Goal: Task Accomplishment & Management: Manage account settings

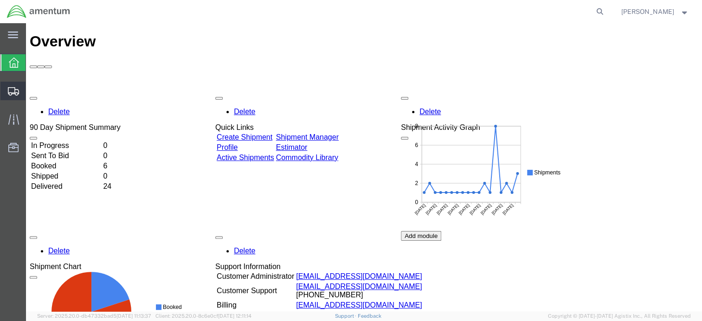
click at [0, 0] on span "Shipment Manager" at bounding box center [0, 0] width 0 height 0
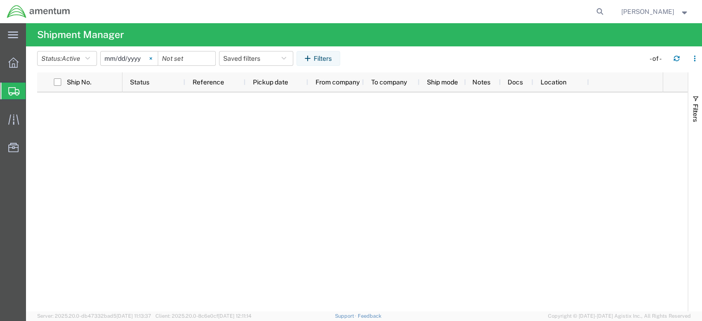
click at [152, 58] on icon at bounding box center [150, 58] width 2 height 2
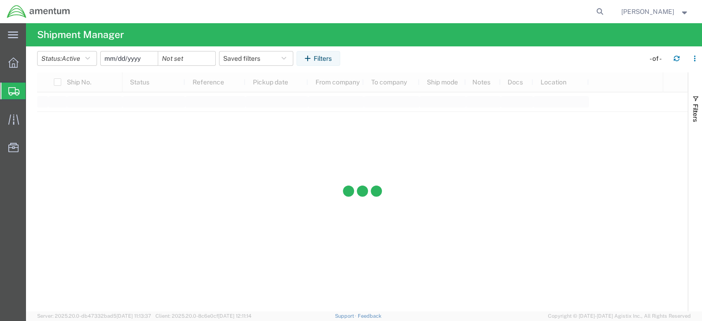
click at [134, 59] on input "date" at bounding box center [129, 59] width 57 height 14
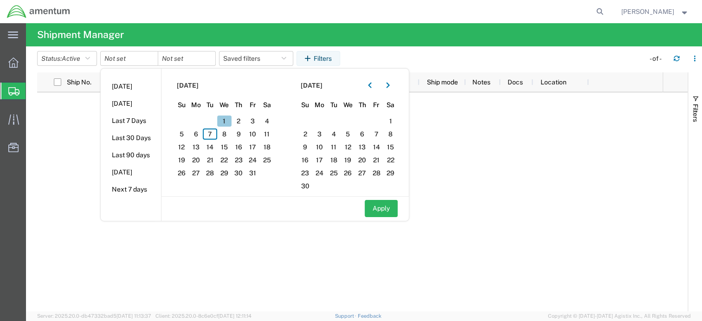
click at [228, 120] on span "1" at bounding box center [224, 121] width 14 height 11
click at [397, 213] on button "Apply" at bounding box center [381, 208] width 33 height 17
type input "2025-10-01"
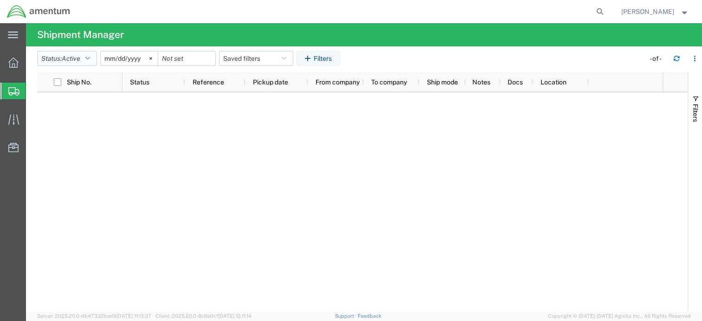
click at [84, 59] on button "Status: Active" at bounding box center [67, 58] width 60 height 15
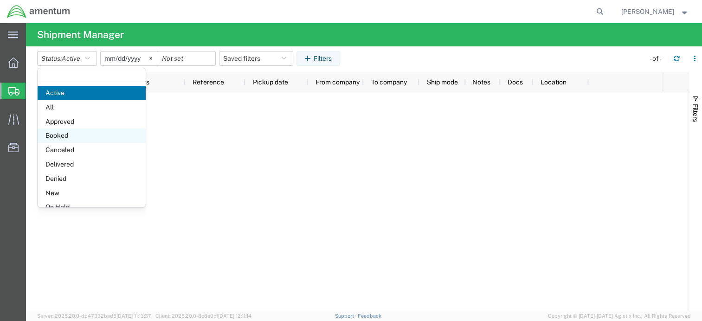
click at [87, 136] on span "Booked" at bounding box center [92, 136] width 108 height 14
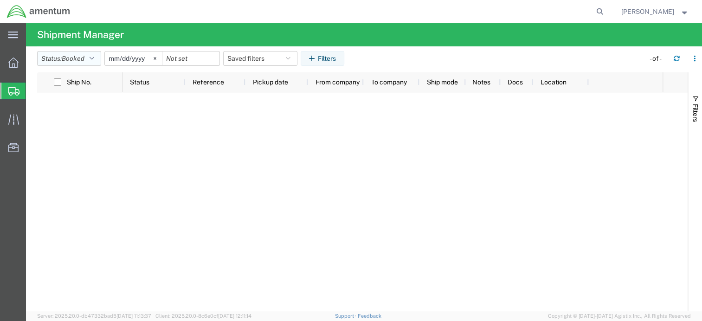
click at [84, 55] on span "Booked" at bounding box center [73, 58] width 23 height 7
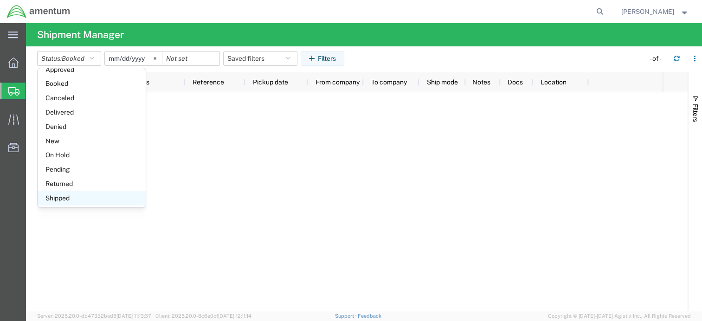
scroll to position [53, 0]
click at [75, 198] on span "Shipped" at bounding box center [92, 197] width 108 height 14
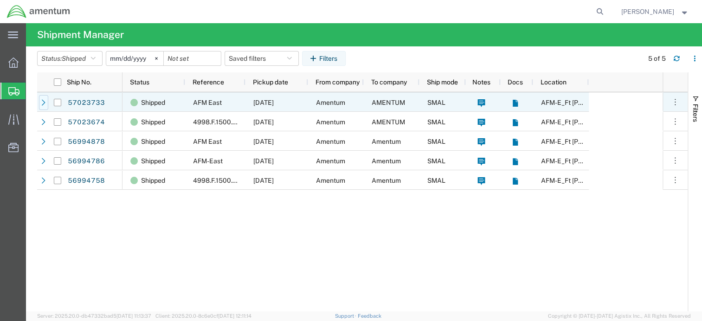
click at [41, 103] on icon at bounding box center [43, 102] width 6 height 6
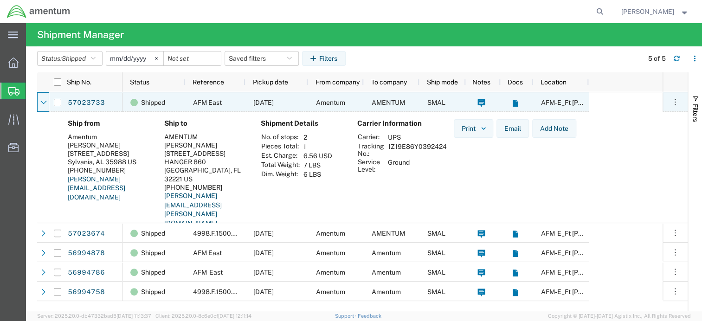
click at [41, 103] on icon at bounding box center [43, 102] width 6 height 6
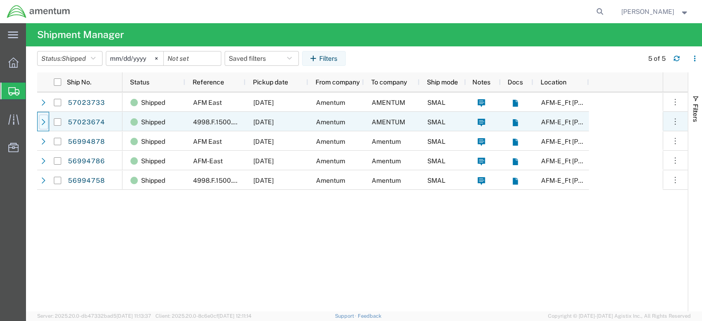
click at [43, 126] on div at bounding box center [43, 122] width 9 height 15
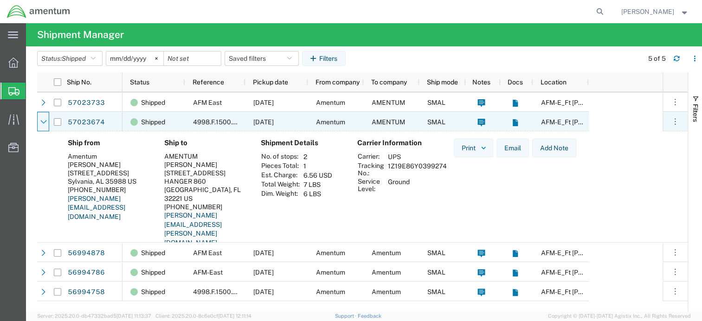
click at [43, 126] on div at bounding box center [43, 122] width 9 height 15
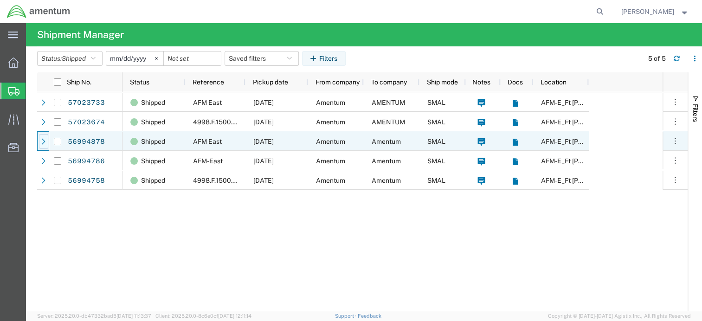
click at [42, 141] on icon at bounding box center [43, 141] width 6 height 6
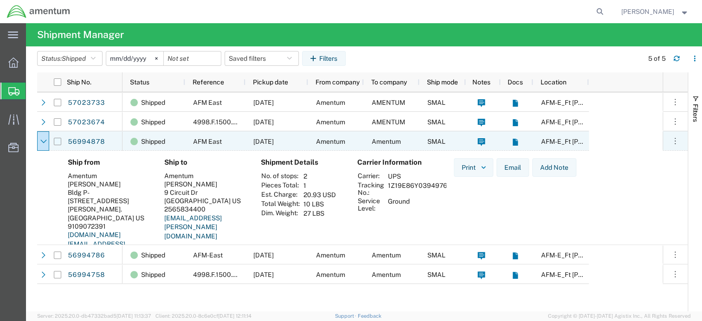
click at [58, 142] on input "Press Space to toggle row selection (unchecked)" at bounding box center [57, 141] width 7 height 7
checkbox input "true"
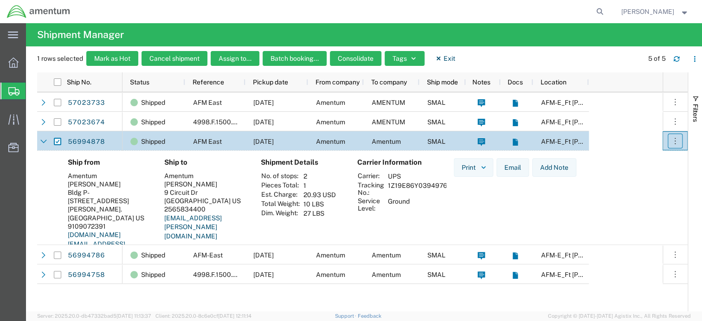
click at [674, 143] on icon "button" at bounding box center [675, 140] width 9 height 9
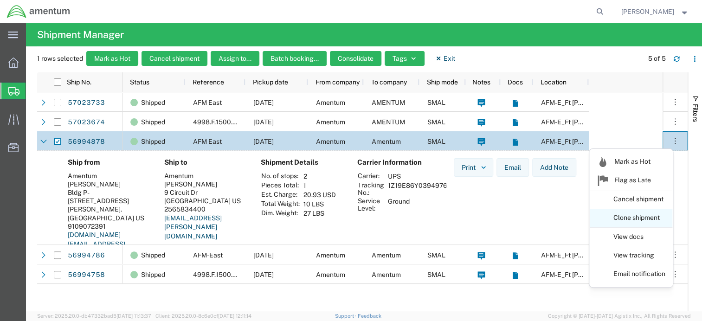
click at [651, 217] on link "Clone shipment" at bounding box center [631, 218] width 83 height 17
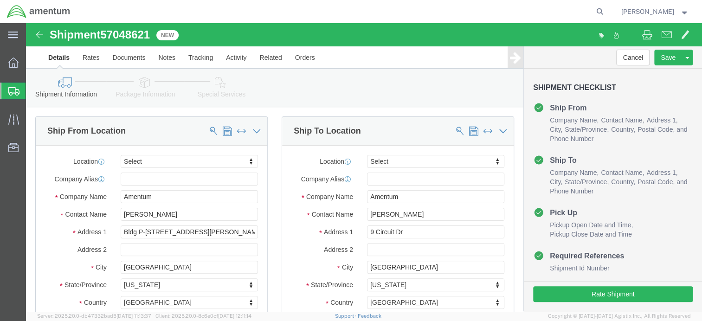
select select
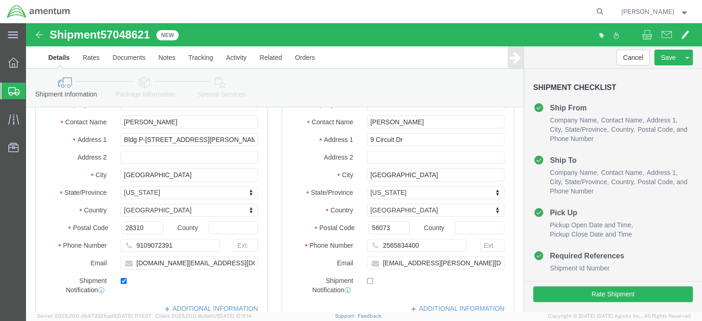
scroll to position [93, 0]
drag, startPoint x: 388, startPoint y: 100, endPoint x: 329, endPoint y: 99, distance: 59.4
click div "Contact Name Brittany Curtiss"
drag, startPoint x: 386, startPoint y: 110, endPoint x: 327, endPoint y: 113, distance: 59.0
click div "Address 1 9 Circuit Dr"
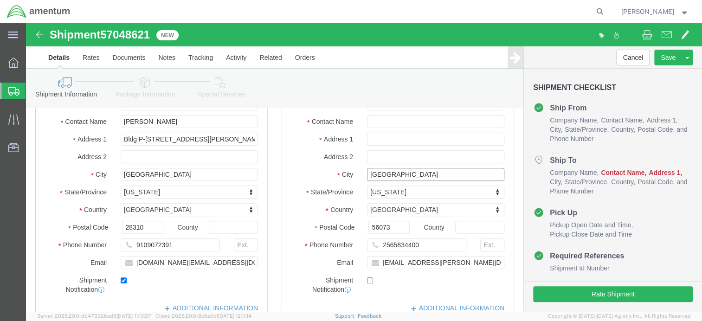
drag, startPoint x: 380, startPoint y: 151, endPoint x: 331, endPoint y: 149, distance: 48.3
click div "New Ulm"
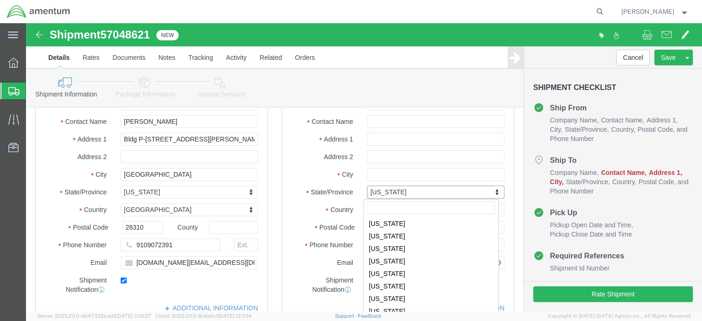
drag, startPoint x: 380, startPoint y: 165, endPoint x: 331, endPoint y: 161, distance: 48.9
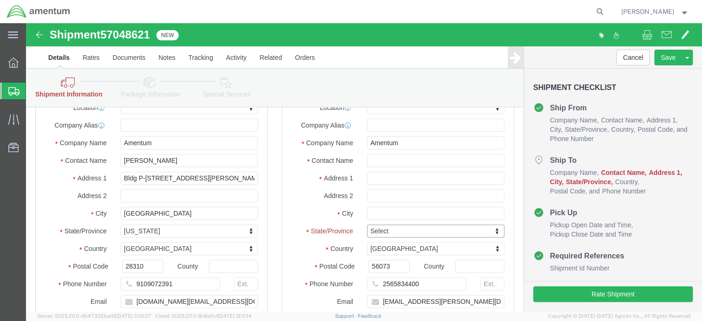
scroll to position [131, 0]
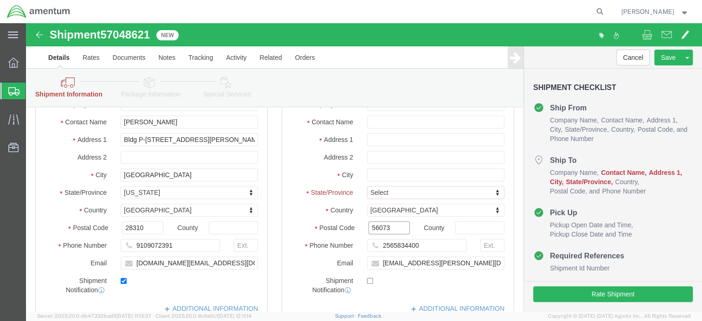
drag, startPoint x: 371, startPoint y: 204, endPoint x: 327, endPoint y: 199, distance: 43.9
click div "Postal Code 56073"
drag, startPoint x: 389, startPoint y: 221, endPoint x: 339, endPoint y: 221, distance: 50.1
click div "2565834400"
drag, startPoint x: 448, startPoint y: 234, endPoint x: 335, endPoint y: 231, distance: 113.7
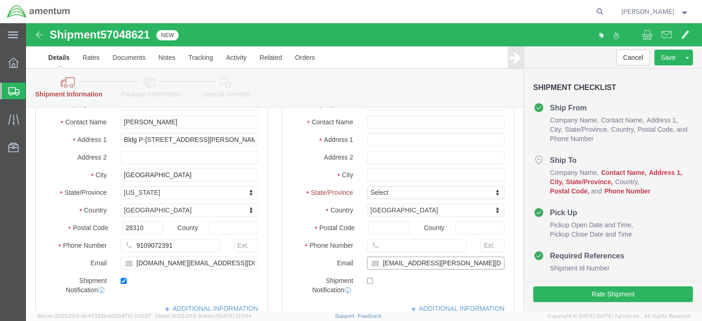
click div "Location My Profile Location 1002-4122-6 1006-5256-0 1026-8910-0 1281-0560-3 13…"
click input "text"
type input "Jeremy Smith"
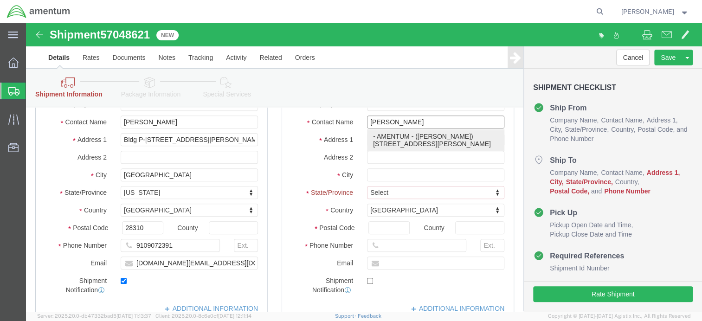
click p "- AMENTUM - (JEREMY SMITH) 1000 Hasley Ave, Hangar 1, Marietta, GA, 30060, US"
select select "GA"
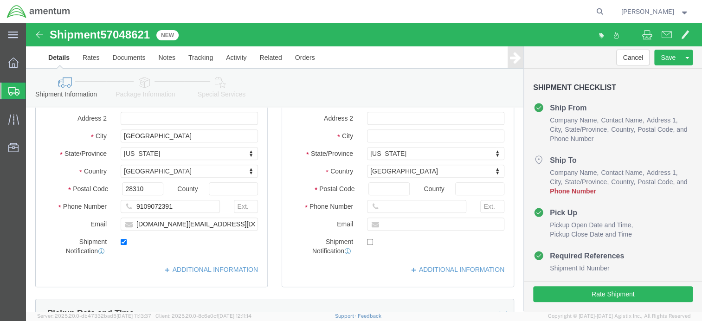
scroll to position [93, 0]
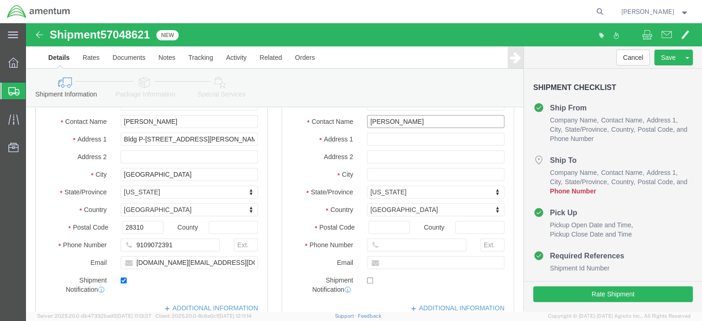
type input "JEREMY SMITH"
paste input "+1 (938) 218 1097"
click input "+1 (938) 218 1097"
click input "938) 218 1097"
click input "938-218 1097"
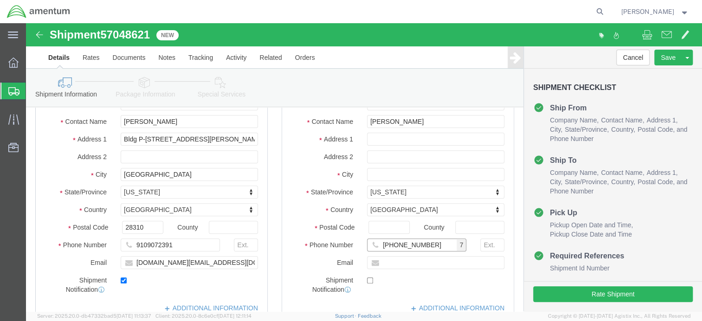
type input "938-218-1097"
click input "text"
type input "jeremy.smith2@amentum.com"
click label
click input "checkbox"
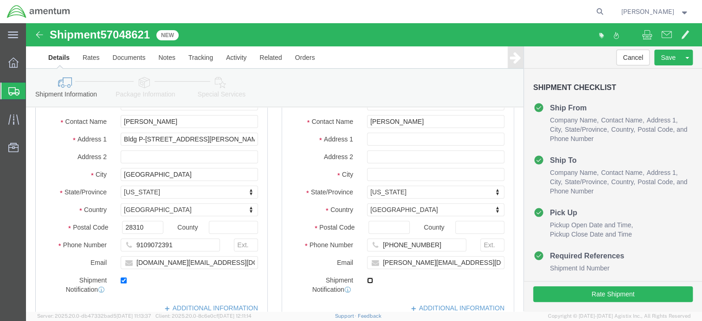
checkbox input "false"
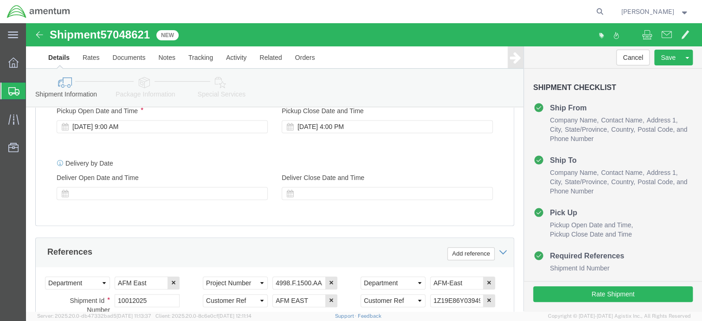
scroll to position [371, 0]
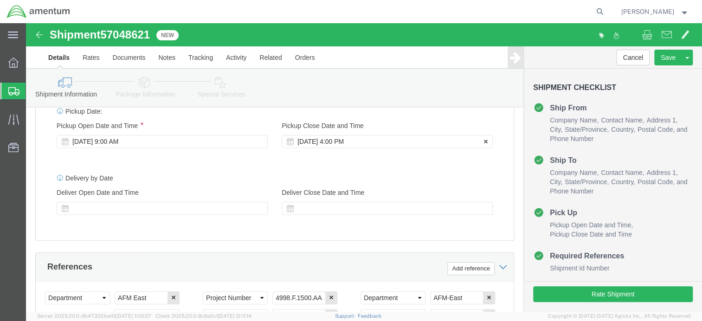
click div "Oct 07 2025 4:00 PM"
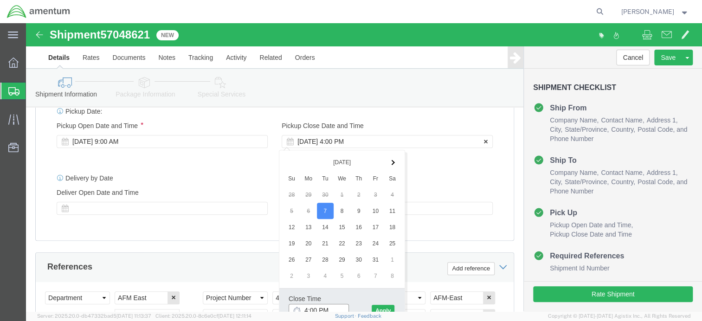
scroll to position [375, 0]
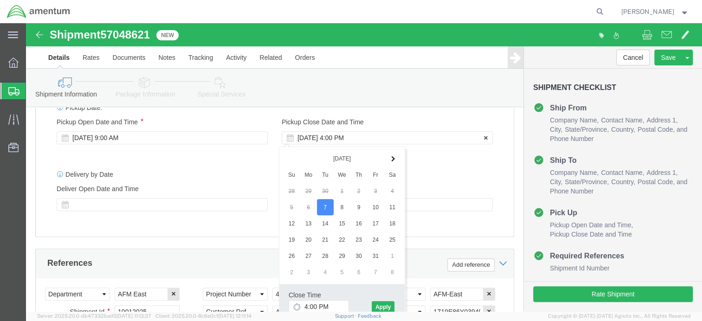
click div "Oct 07 2025 4:00 PM"
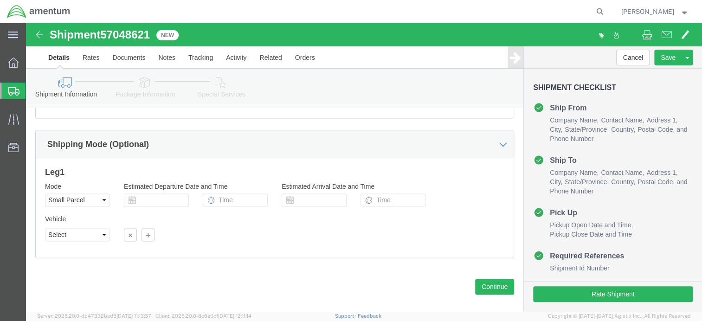
scroll to position [514, 0]
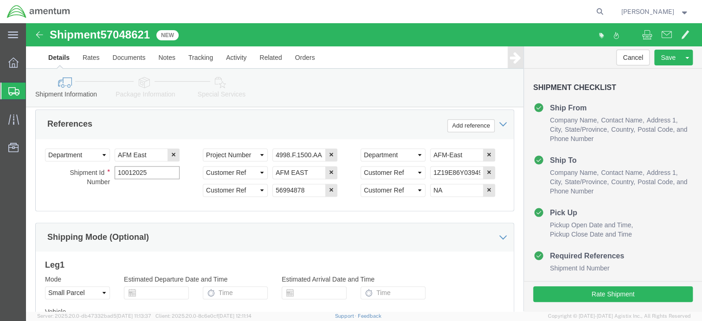
click input "10012025"
type input "10072025"
click div "Shipping Mode (Optional)"
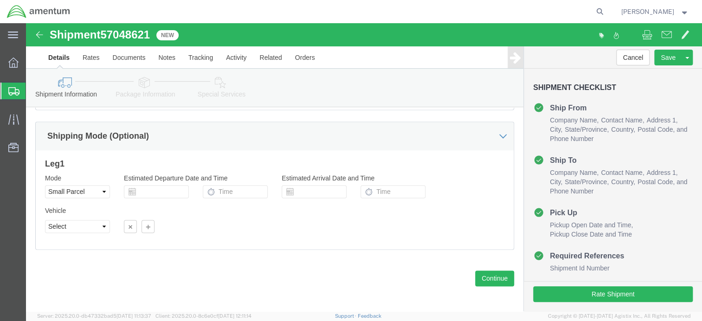
scroll to position [618, 0]
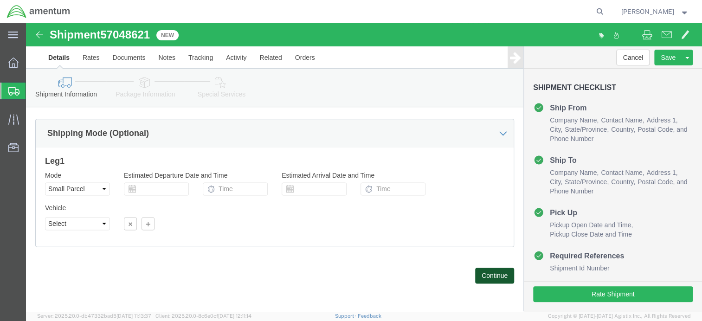
click button "Continue"
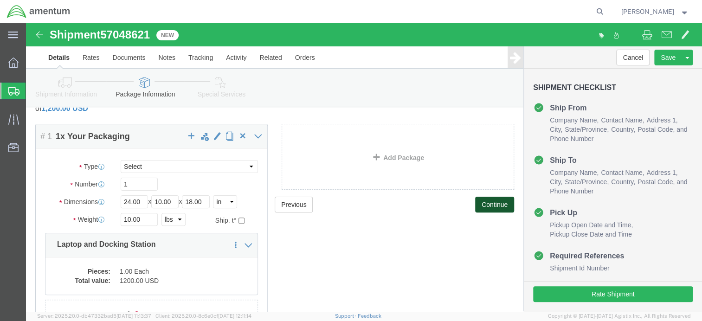
scroll to position [46, 0]
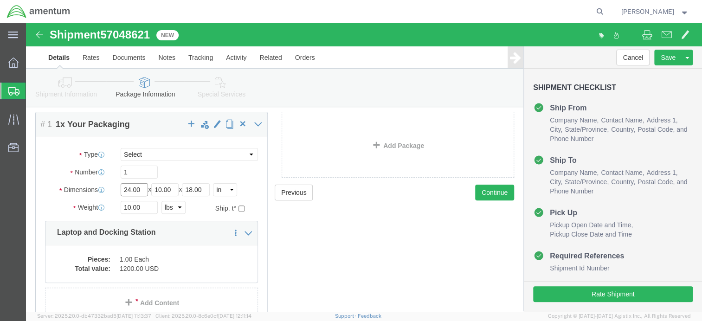
drag, startPoint x: 103, startPoint y: 169, endPoint x: 95, endPoint y: 168, distance: 7.9
click input "24.00"
type input "36.00"
click input "10.00"
drag, startPoint x: 137, startPoint y: 165, endPoint x: 131, endPoint y: 167, distance: 6.5
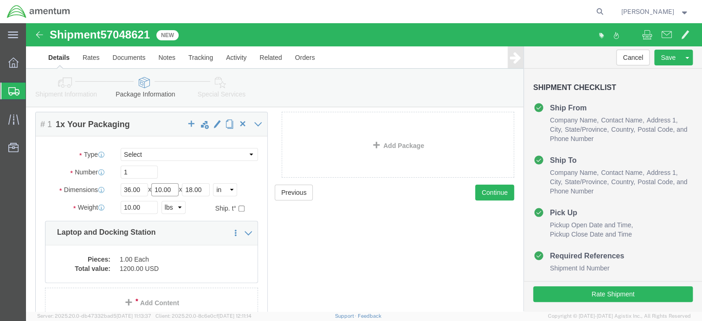
click input "10.00"
type input "20.00"
drag, startPoint x: 172, startPoint y: 166, endPoint x: 165, endPoint y: 166, distance: 6.5
click input "18.00"
type input "26.00"
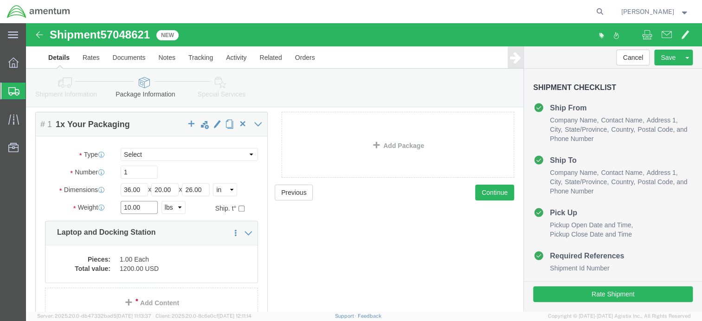
drag, startPoint x: 104, startPoint y: 183, endPoint x: 98, endPoint y: 184, distance: 6.1
click input "10.00"
type input "20.00"
click div "Package Type Select Bale(s) Basket(s) Bolt(s) Bottle(s) Buckets Bulk Bundle(s) …"
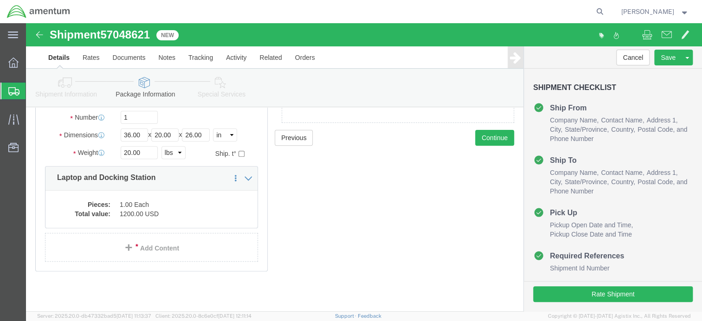
scroll to position [8, 0]
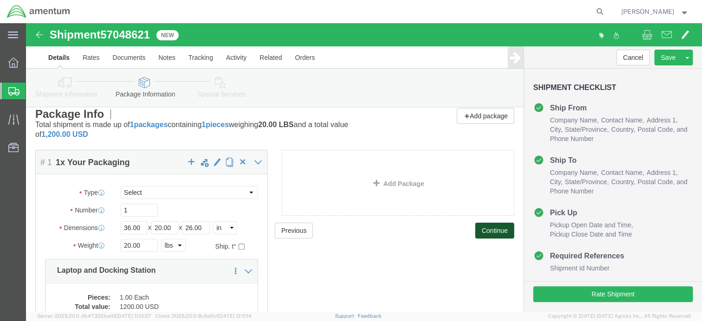
drag, startPoint x: 468, startPoint y: 209, endPoint x: 483, endPoint y: 213, distance: 14.9
click button "Continue"
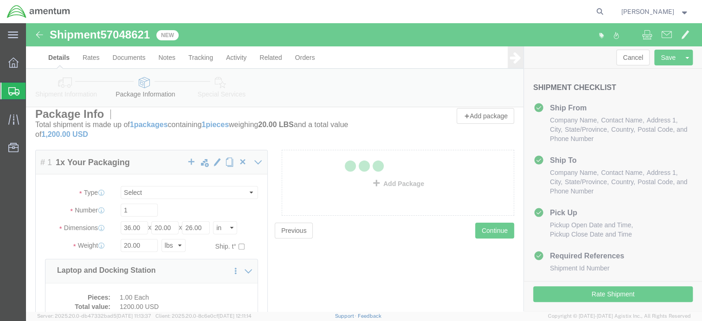
select select
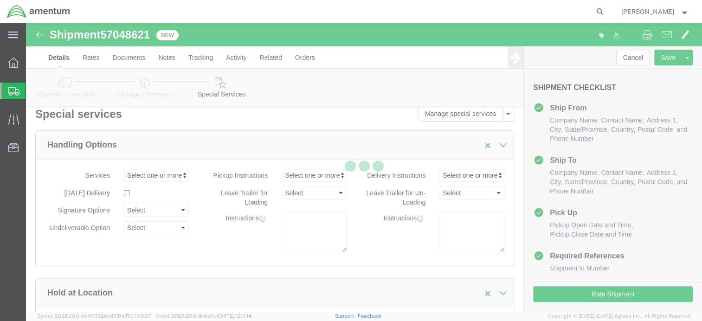
select select "DEPARTMENT"
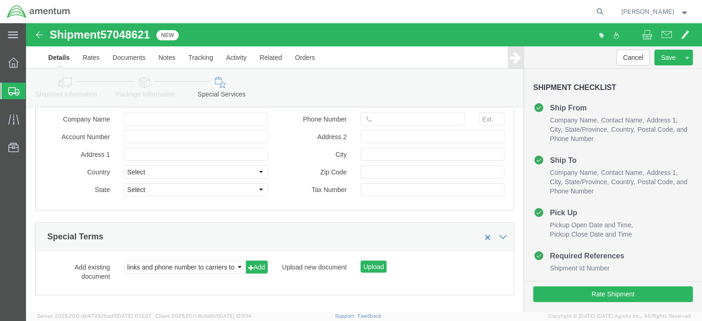
scroll to position [997, 0]
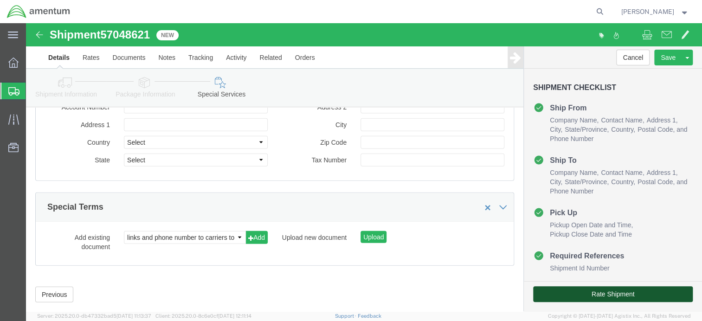
click button "Rate Shipment"
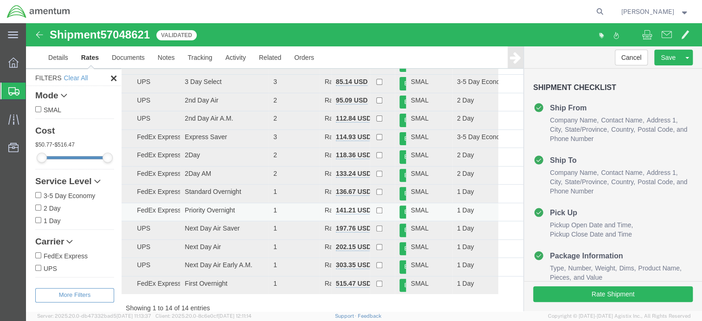
scroll to position [0, 0]
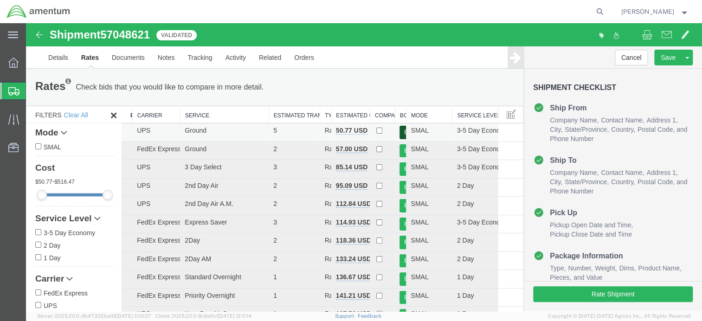
click at [400, 133] on button "Book" at bounding box center [404, 132] width 9 height 13
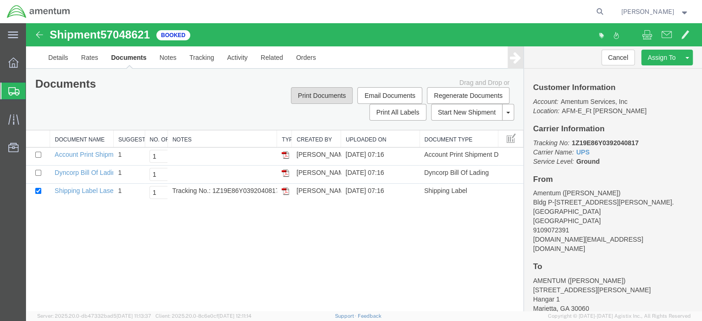
click at [326, 97] on button "Print Documents" at bounding box center [322, 95] width 62 height 17
drag, startPoint x: 15, startPoint y: 97, endPoint x: 76, endPoint y: 123, distance: 65.7
click at [15, 97] on div at bounding box center [13, 91] width 26 height 17
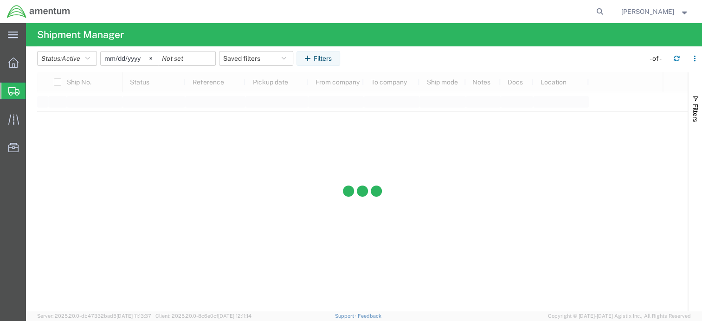
click at [0, 0] on span "Shipment Manager" at bounding box center [0, 0] width 0 height 0
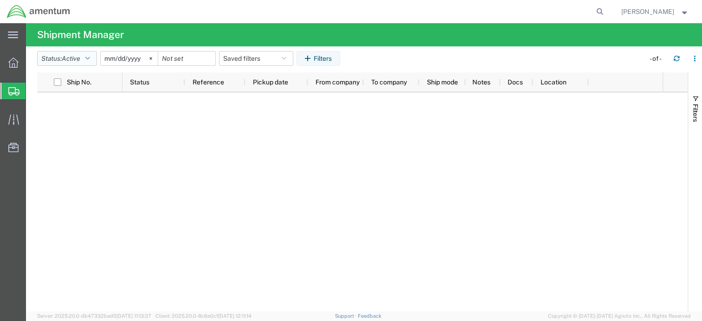
click at [86, 58] on button "Status: Active" at bounding box center [67, 58] width 60 height 15
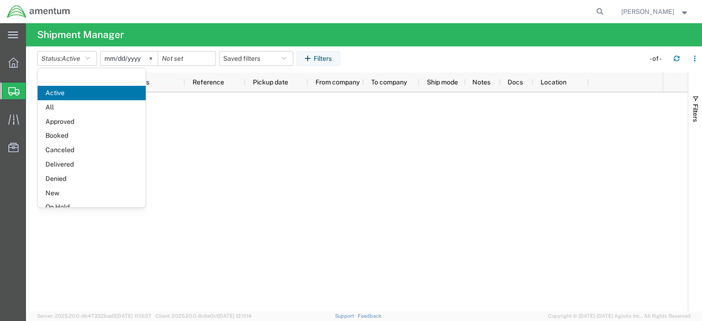
click at [81, 136] on span "Booked" at bounding box center [92, 136] width 108 height 14
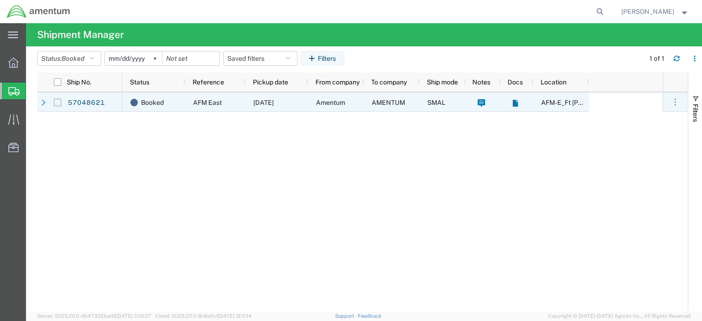
click at [58, 104] on input "Press Space to toggle row selection (unchecked)" at bounding box center [57, 102] width 7 height 7
checkbox input "true"
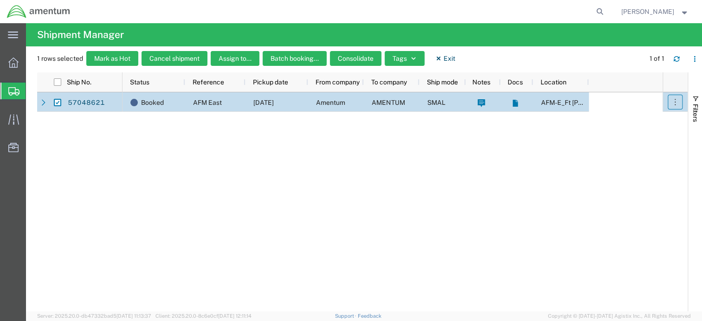
click at [675, 104] on icon "button" at bounding box center [675, 102] width 1 height 6
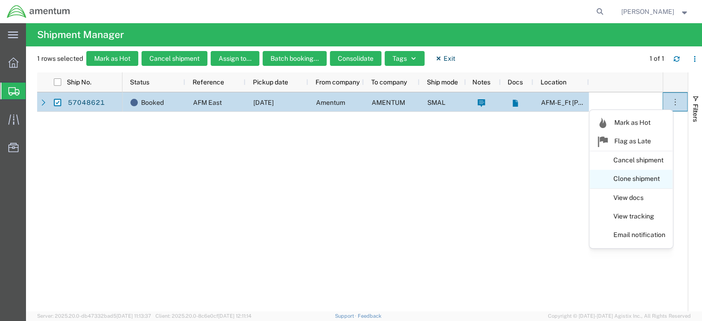
click at [644, 178] on link "Clone shipment" at bounding box center [631, 179] width 83 height 17
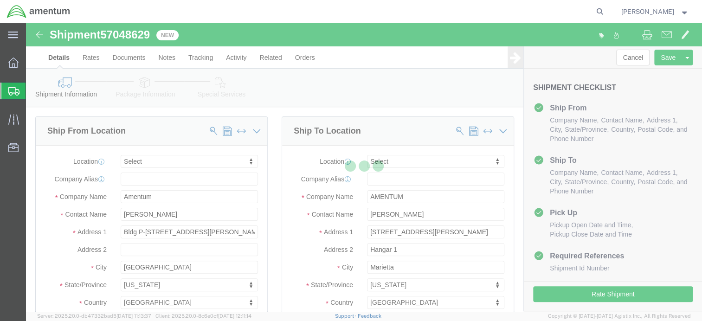
select select
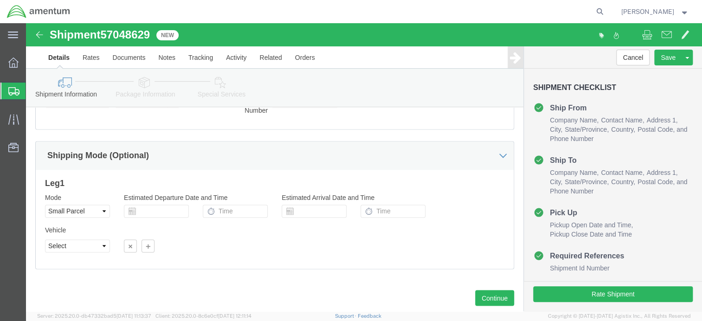
scroll to position [626, 0]
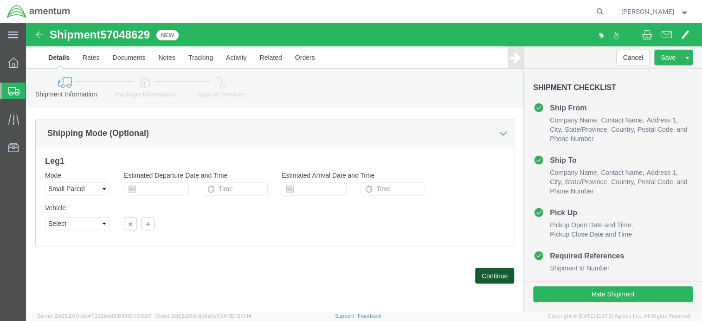
click button "Continue"
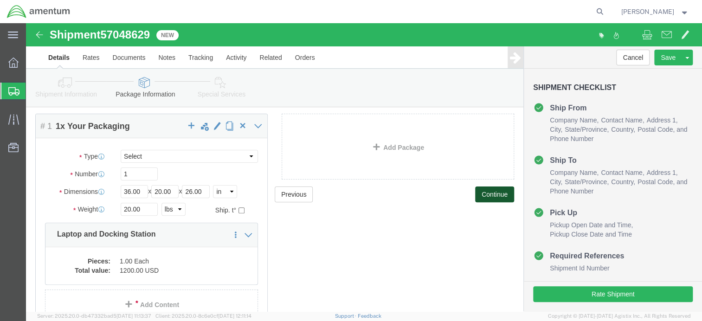
scroll to position [93, 0]
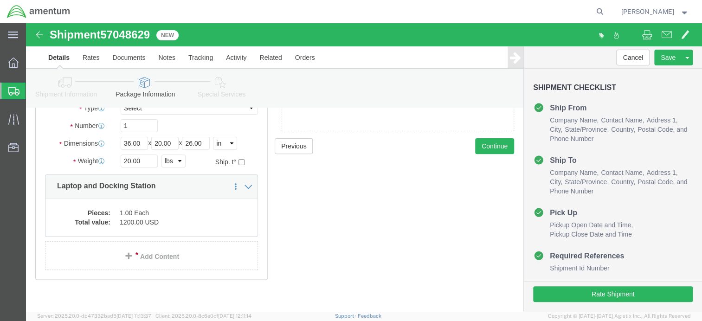
click div "Pieces: 1.00 Each Total value: 1200.00 USD"
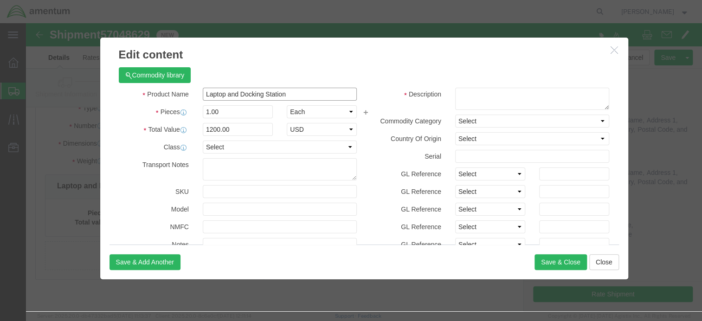
drag, startPoint x: 259, startPoint y: 68, endPoint x: 171, endPoint y: 68, distance: 87.7
click div "Laptop and Docking Station"
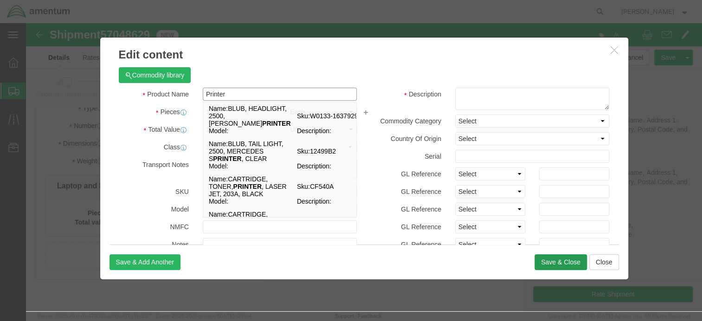
type input "Printer"
click button "Save & Close"
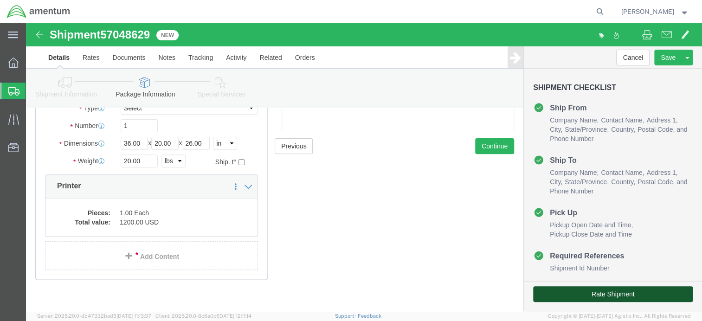
click button "Rate Shipment"
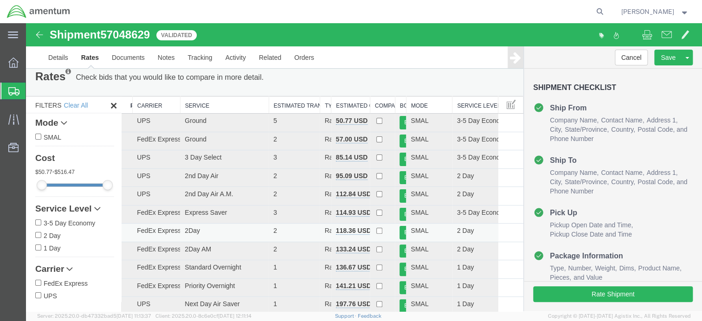
scroll to position [0, 0]
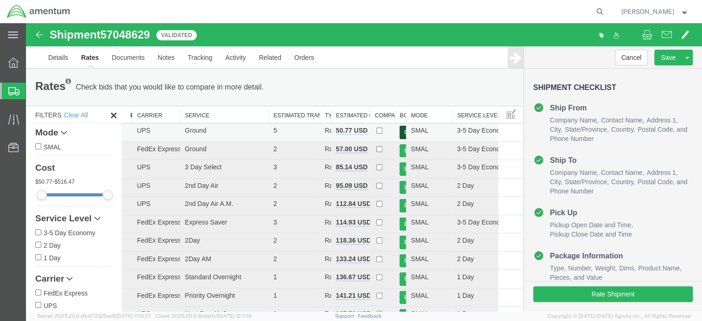
click at [400, 134] on button "Book" at bounding box center [404, 132] width 9 height 13
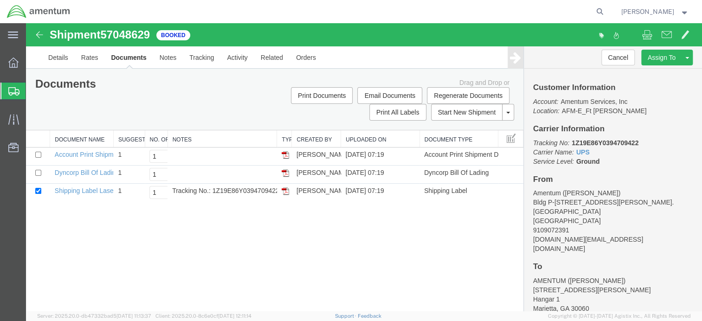
click at [0, 0] on span "Shipment Manager" at bounding box center [0, 0] width 0 height 0
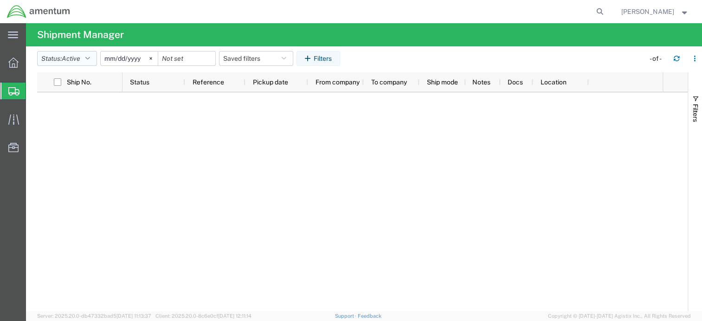
click at [80, 60] on span "Active" at bounding box center [71, 58] width 19 height 7
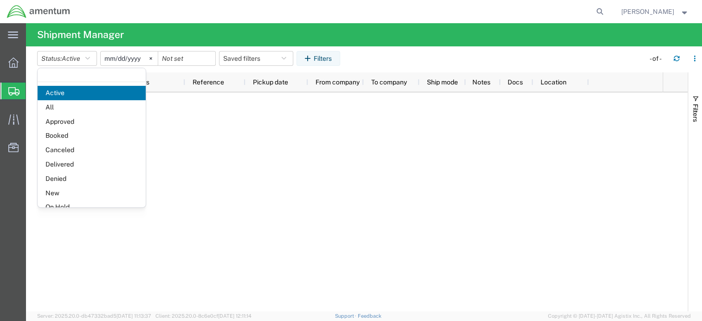
click at [71, 135] on span "Booked" at bounding box center [92, 136] width 108 height 14
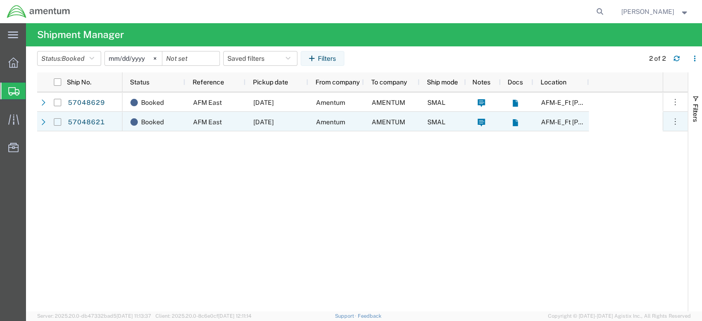
click at [58, 123] on input "Press Space to toggle row selection (unchecked)" at bounding box center [57, 121] width 7 height 7
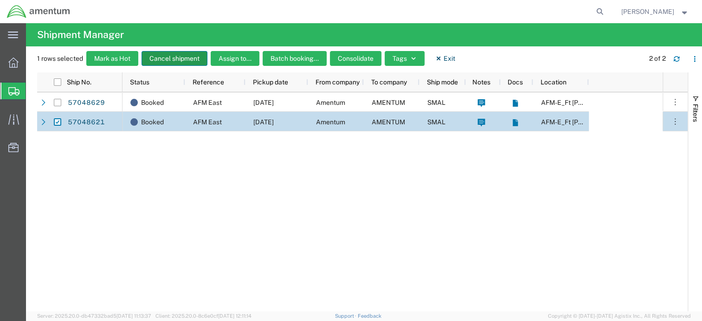
click at [176, 57] on button "Cancel shipment" at bounding box center [175, 58] width 66 height 15
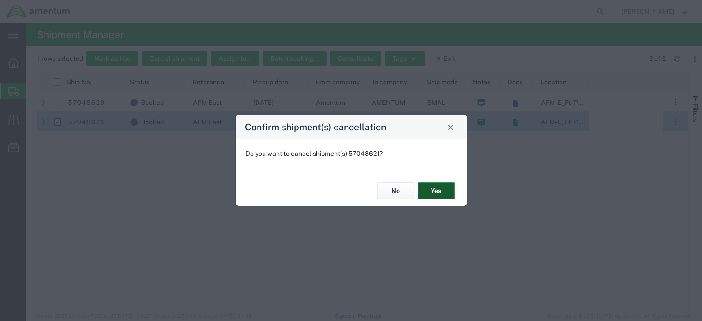
click at [434, 191] on button "Yes" at bounding box center [436, 190] width 37 height 17
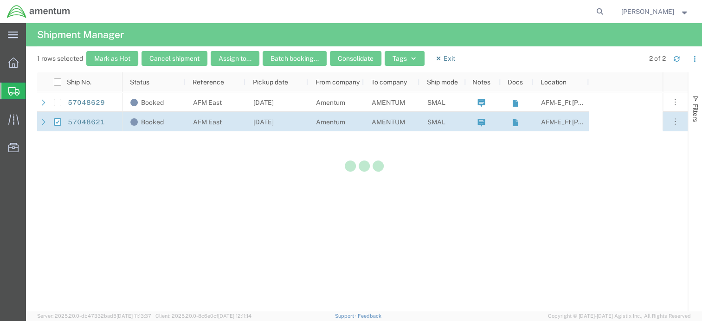
checkbox input "false"
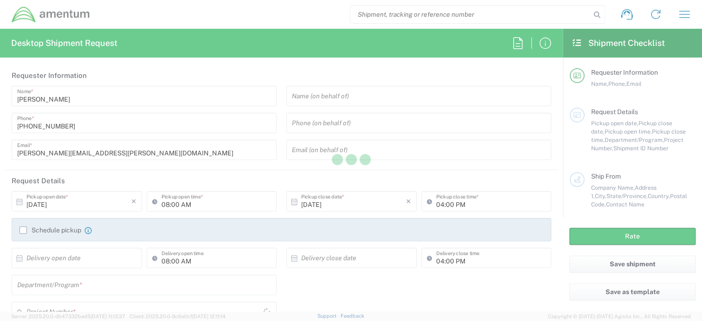
type input "[GEOGRAPHIC_DATA]"
type input "AFM-E"
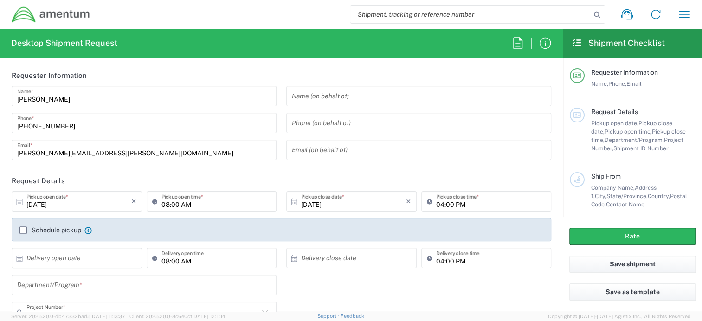
scroll to position [46, 0]
